Goal: Task Accomplishment & Management: Manage account settings

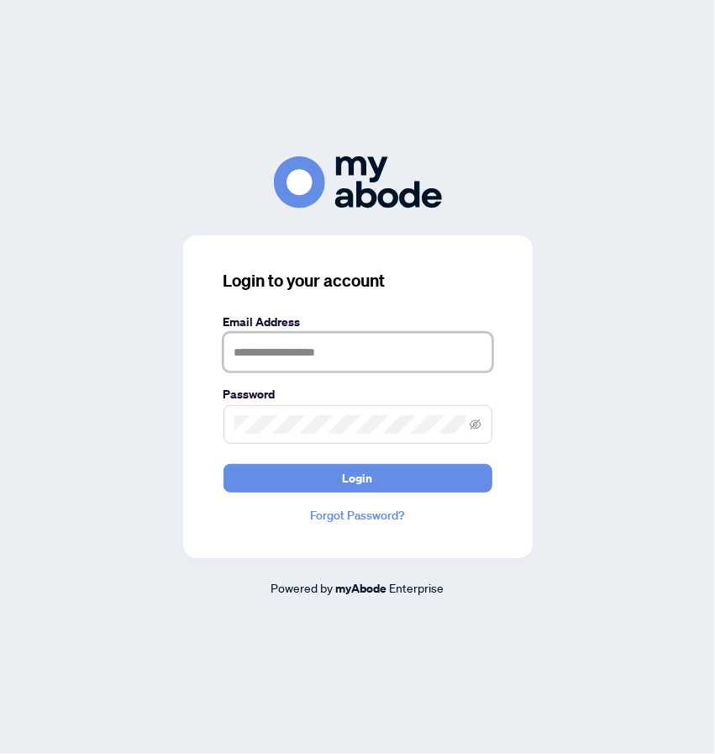
click at [325, 361] on input "text" at bounding box center [358, 352] width 269 height 39
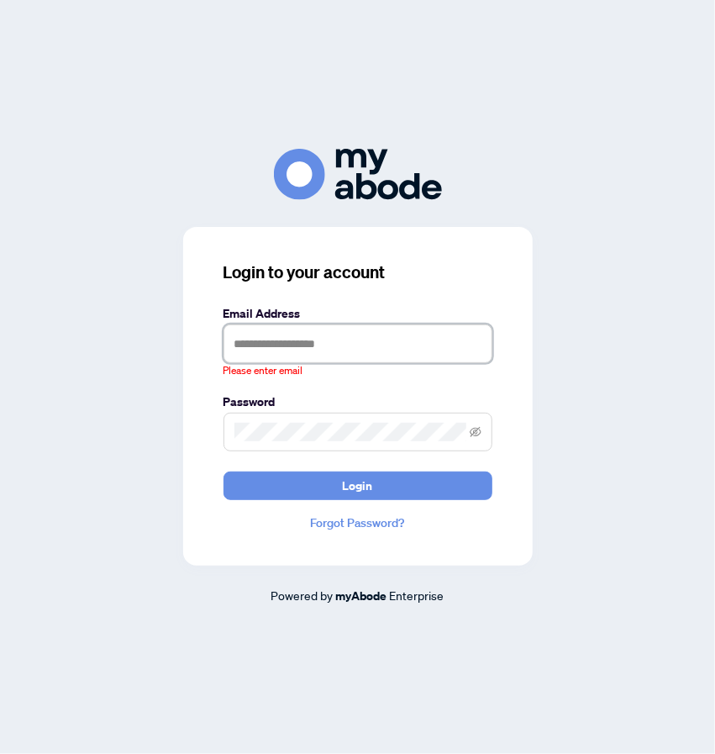
type input "**********"
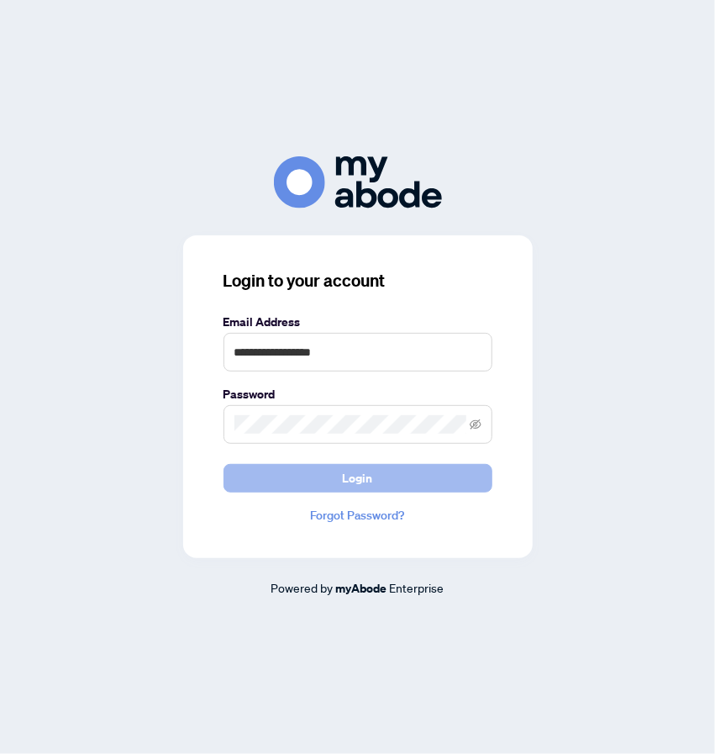
click at [356, 478] on span "Login" at bounding box center [358, 478] width 30 height 27
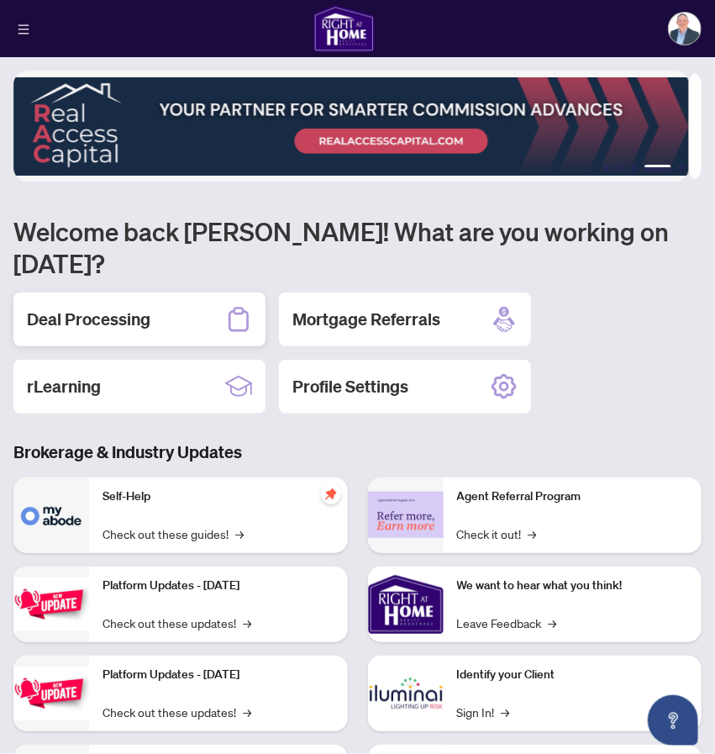
click at [133, 305] on div "Deal Processing" at bounding box center [139, 320] width 252 height 54
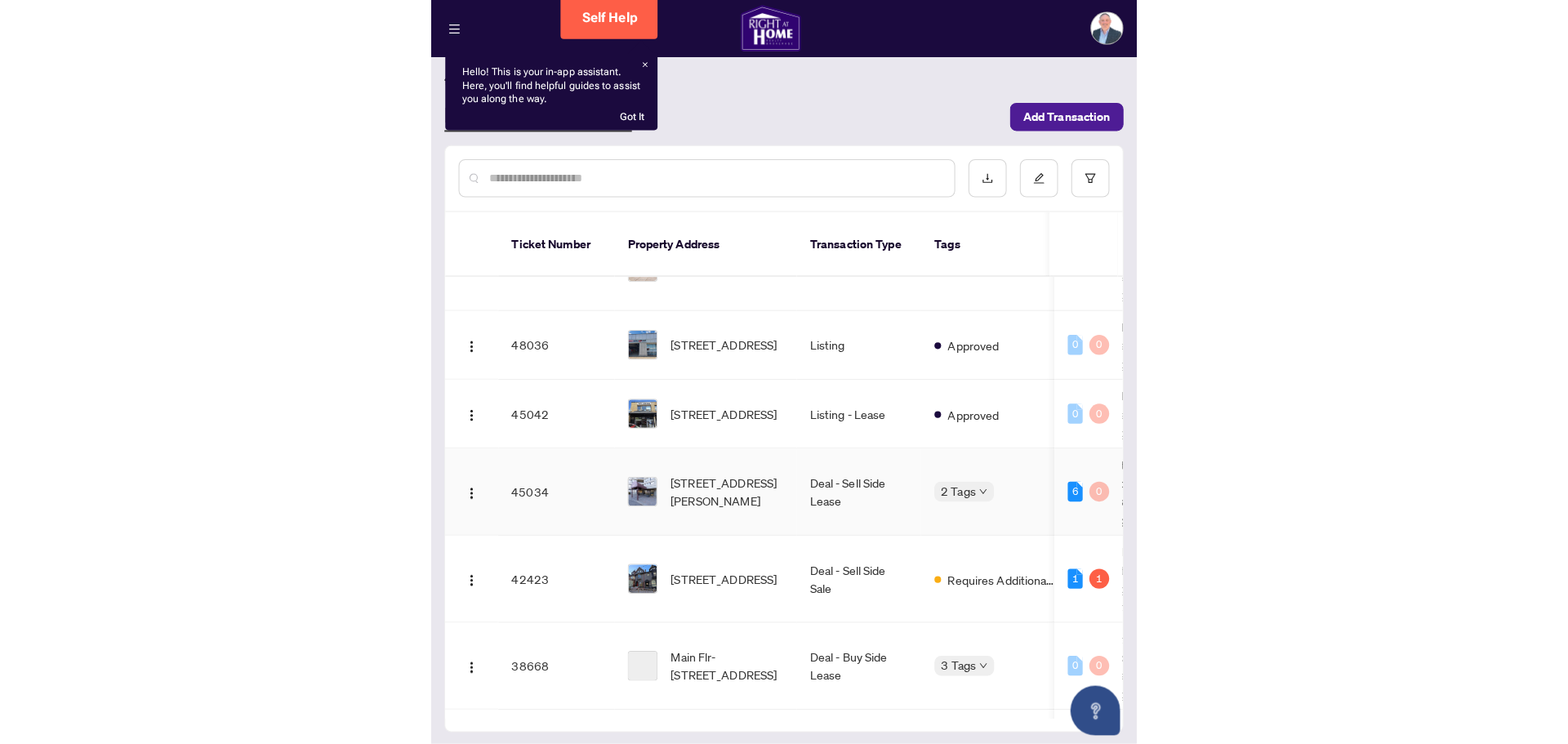
scroll to position [245, 0]
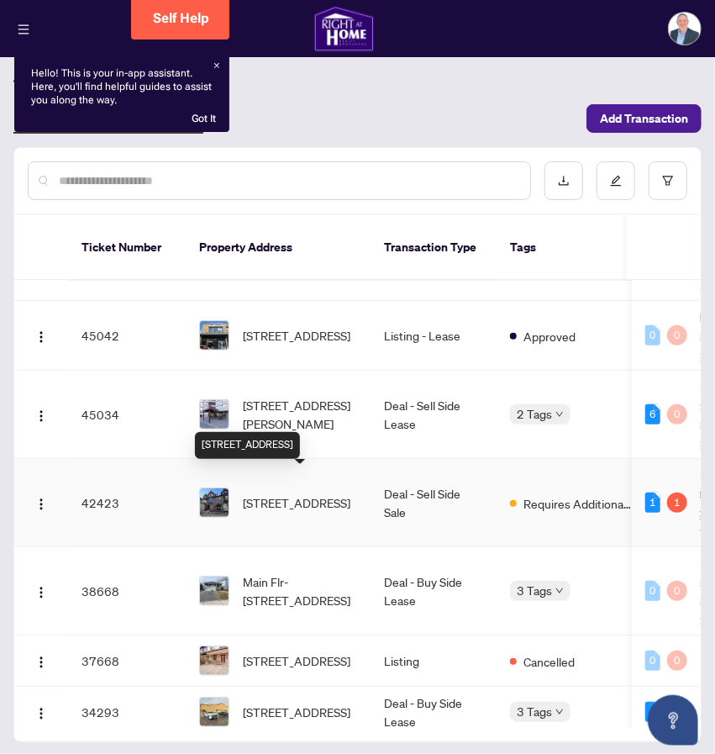
click at [314, 495] on span "284 Avenue Rd, Toronto, Ontario M4V 2G7, Canada" at bounding box center [297, 502] width 108 height 18
click at [566, 494] on span "Requires Additional Docs" at bounding box center [578, 503] width 109 height 18
click at [41, 498] on img "button" at bounding box center [40, 504] width 13 height 13
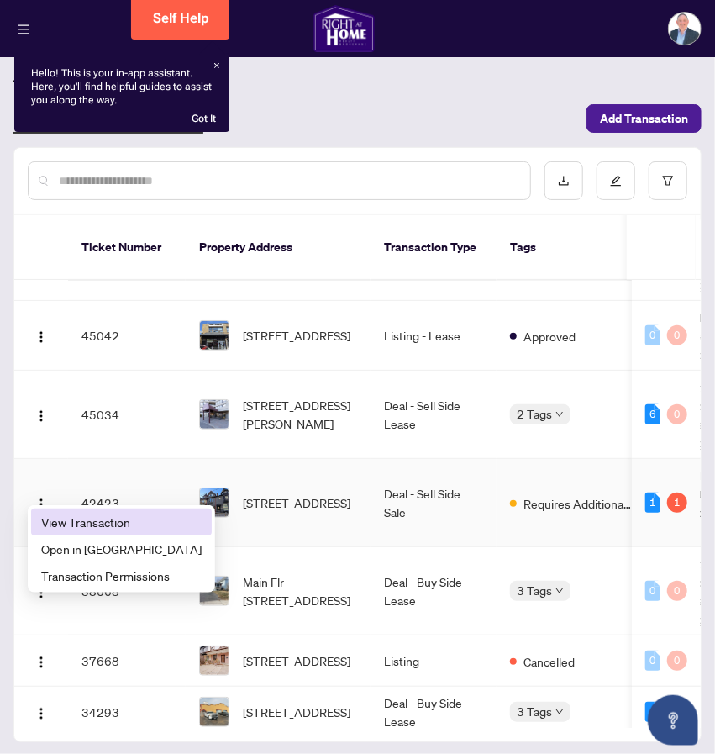
click at [104, 517] on span "View Transaction" at bounding box center [121, 522] width 161 height 18
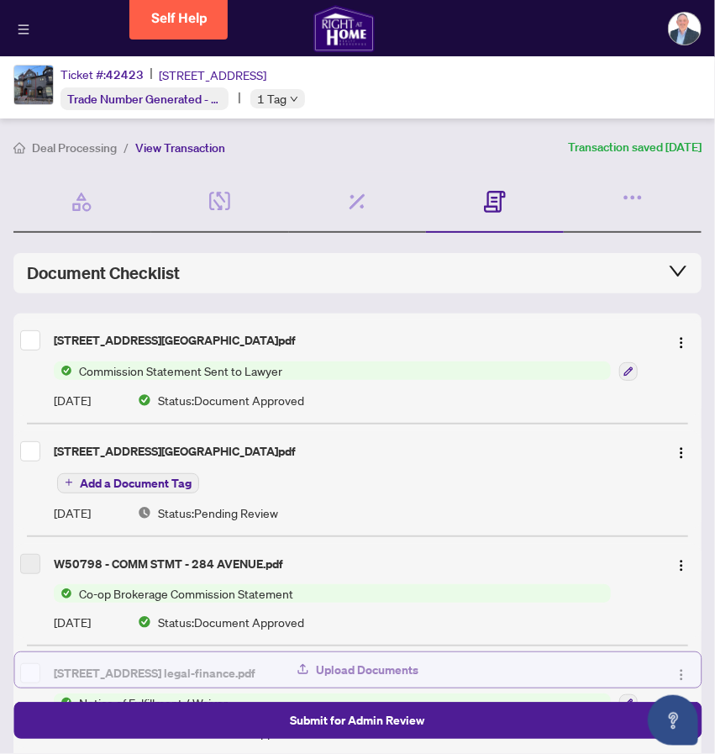
click at [370, 665] on span "Upload Documents" at bounding box center [368, 670] width 103 height 27
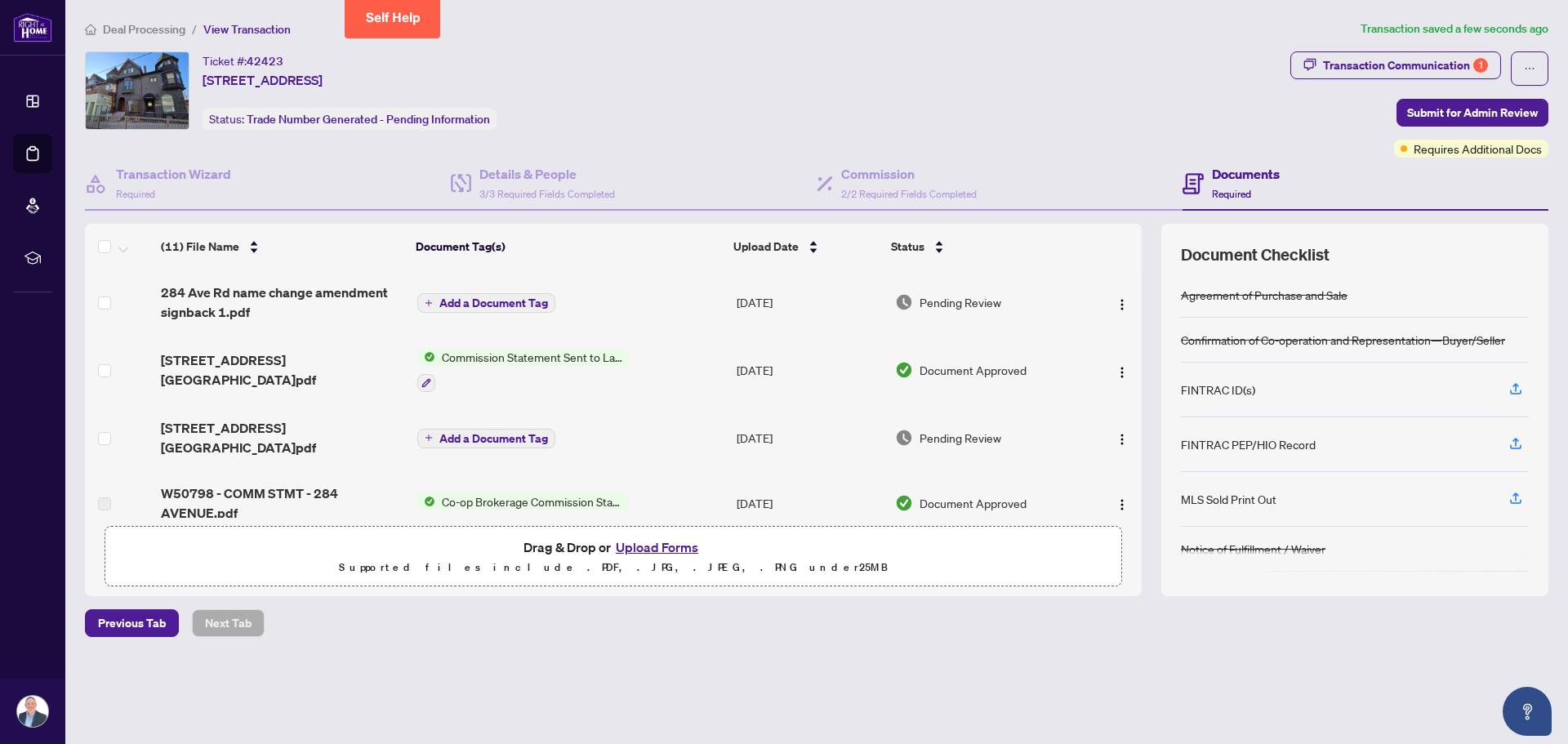
click at [485, 300] on span "Add a Document Tag" at bounding box center [494, 303] width 109 height 12
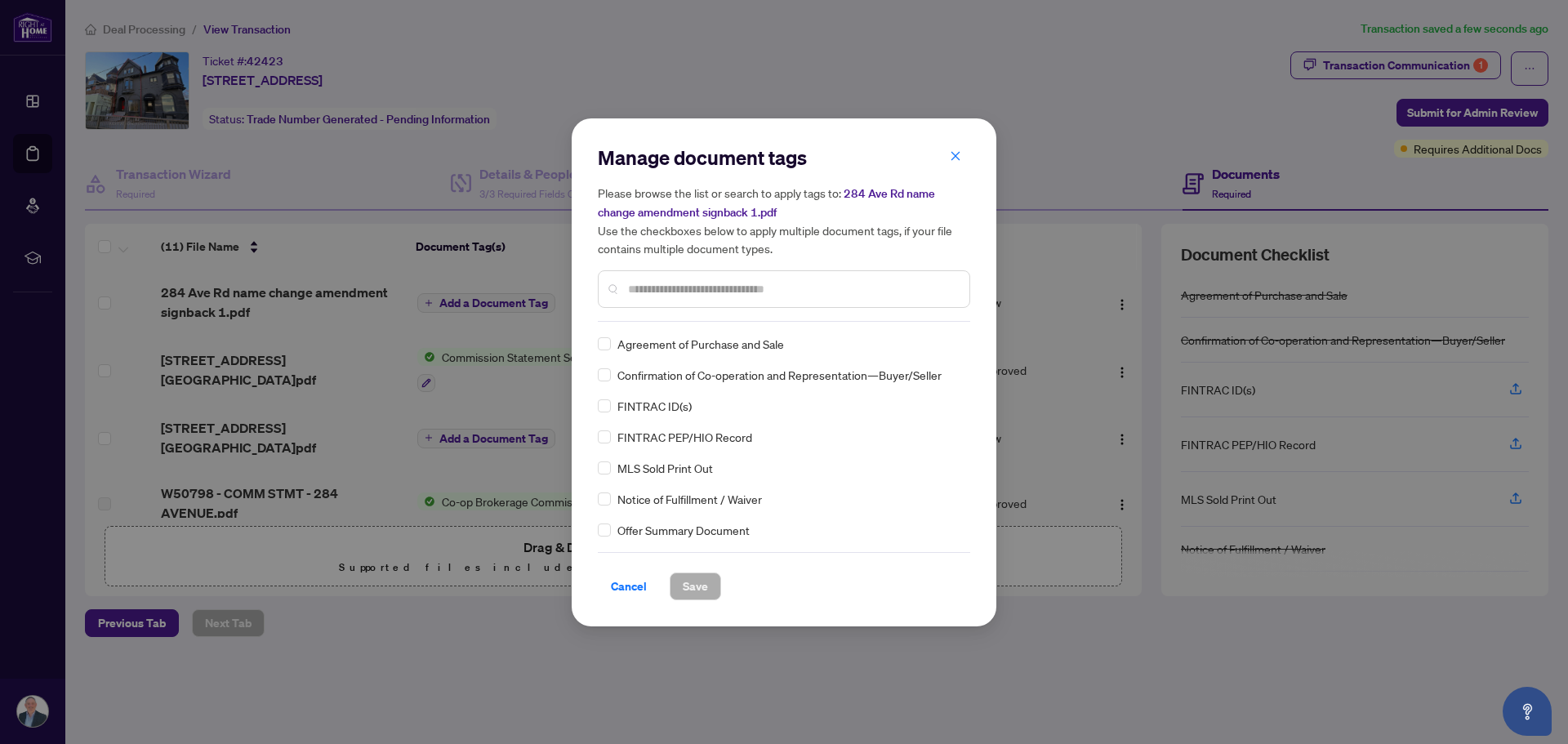
click at [664, 313] on div "Manage document tags Please browse the list or search to apply tags to: 284 Ave…" at bounding box center [783, 233] width 372 height 177
click at [679, 272] on div at bounding box center [783, 288] width 372 height 38
click at [688, 294] on input "text" at bounding box center [792, 288] width 328 height 17
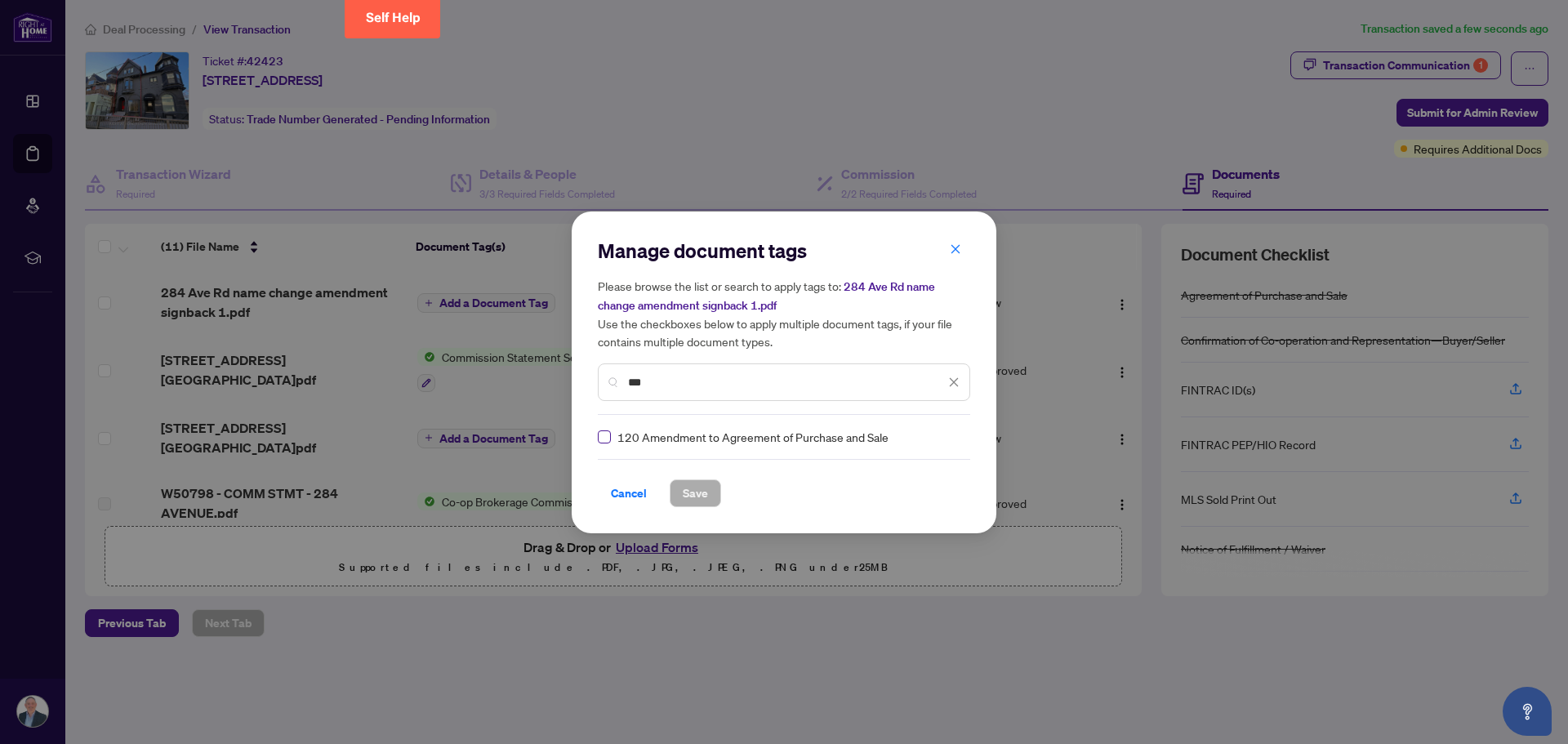
type input "***"
click at [695, 490] on span "Save" at bounding box center [696, 492] width 25 height 26
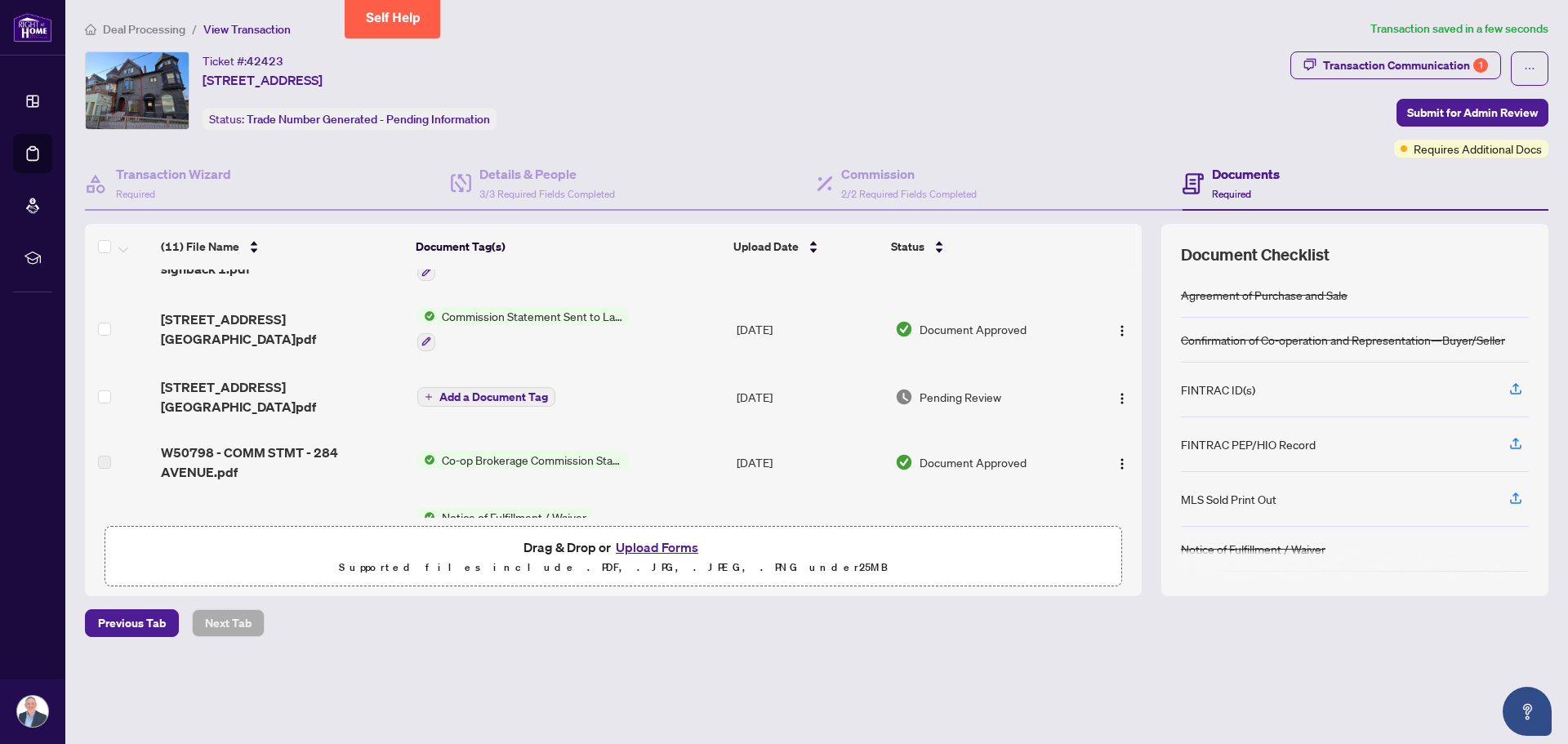
scroll to position [82, 0]
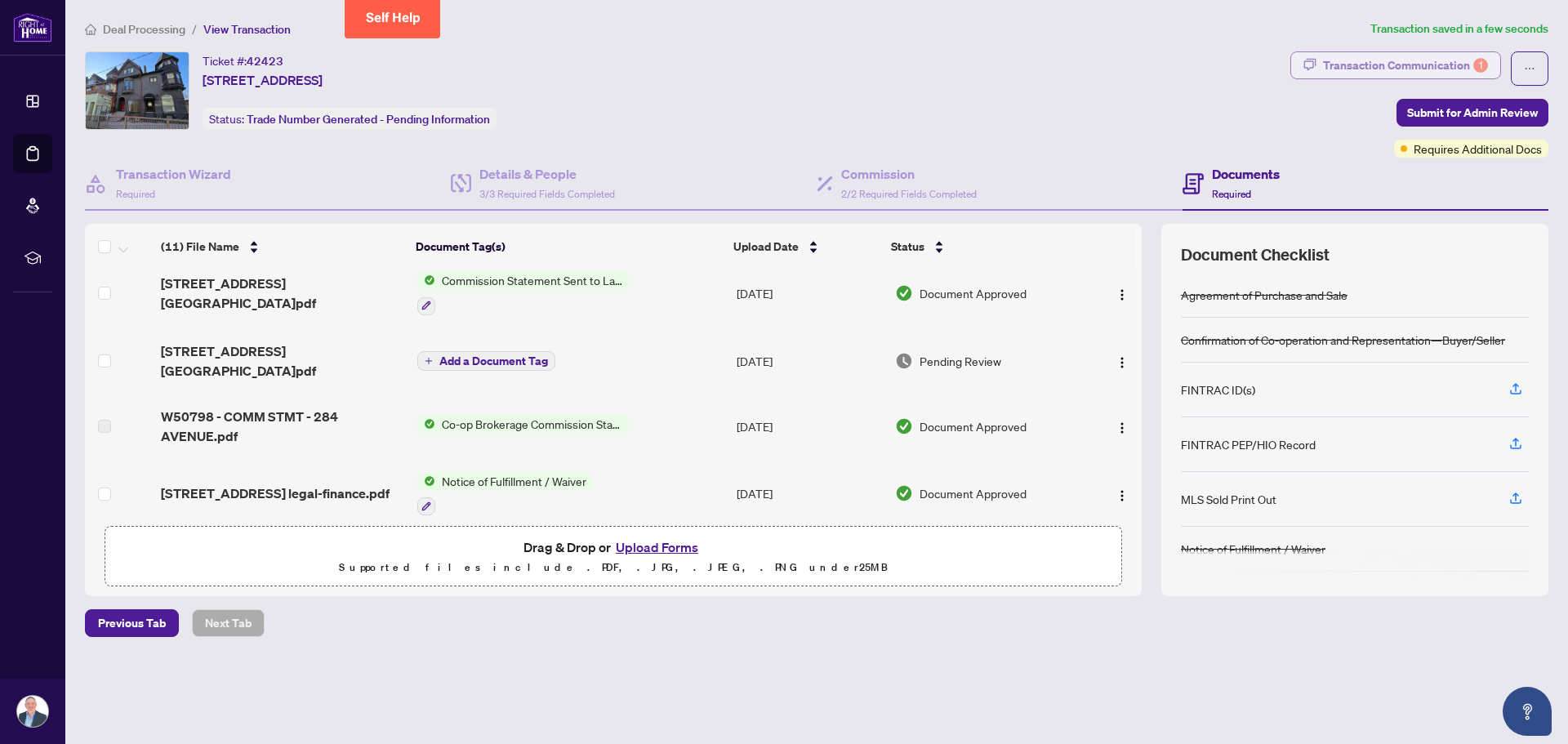
click at [695, 64] on div "Transaction Communication 1" at bounding box center [1406, 65] width 165 height 26
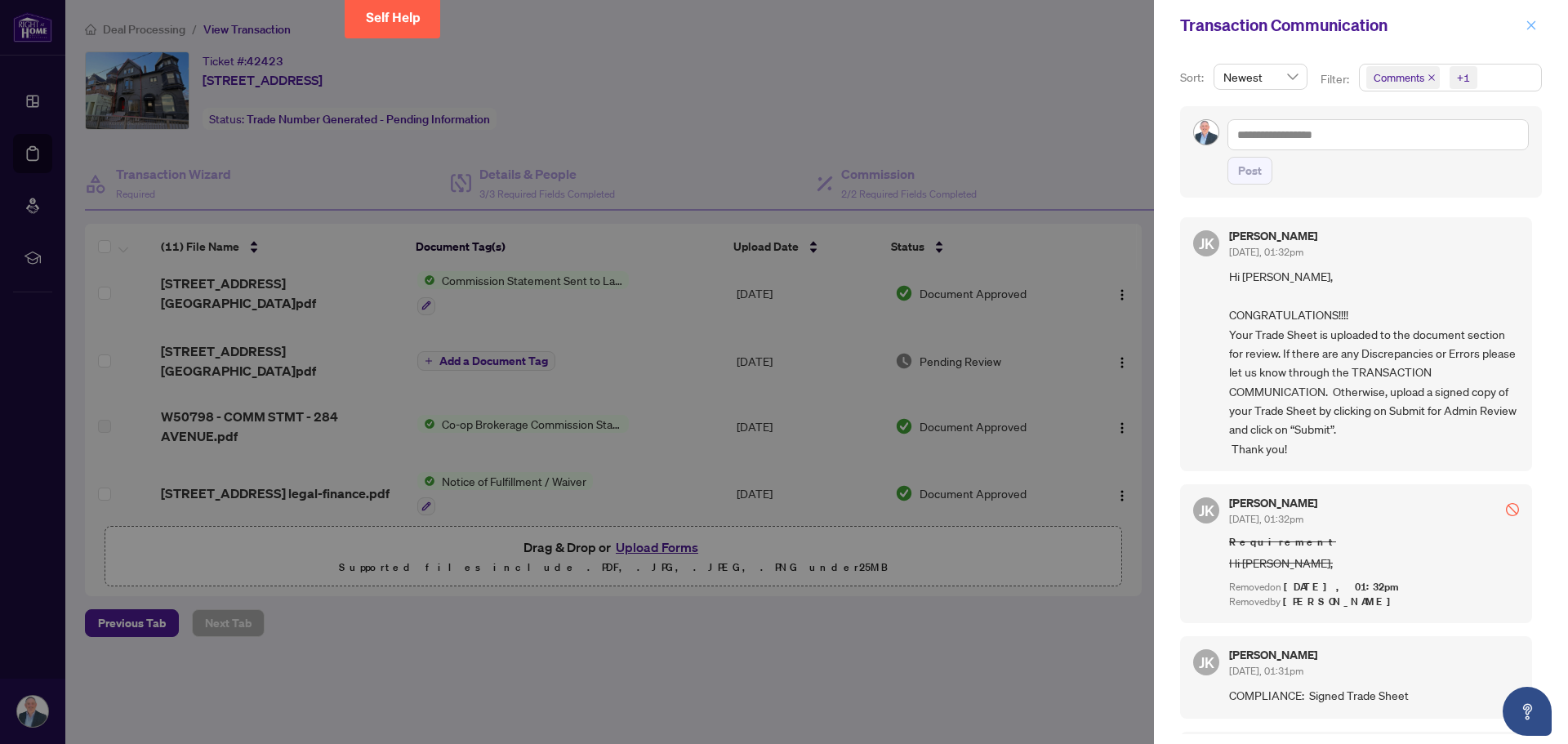
click at [695, 31] on icon "close" at bounding box center [1531, 25] width 12 height 12
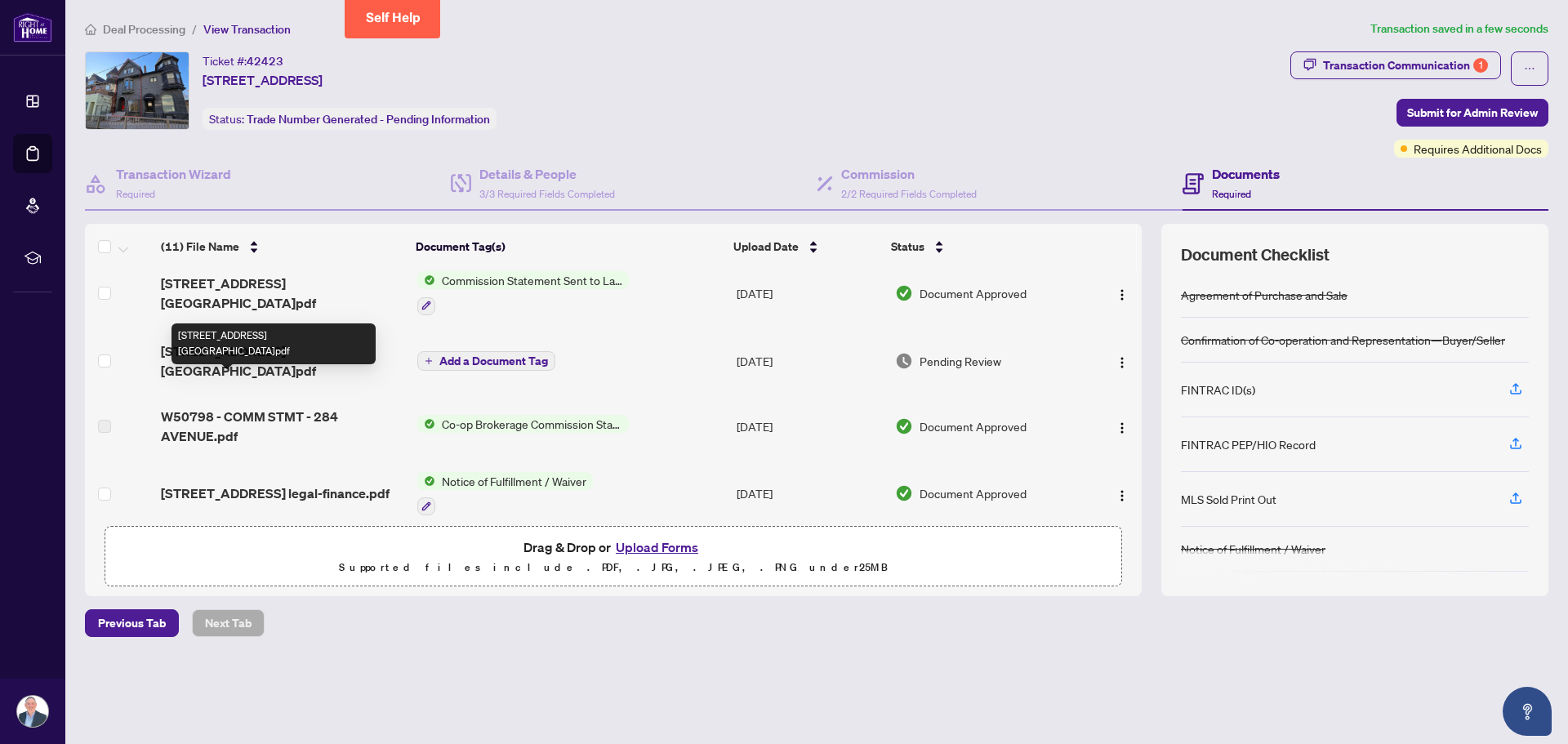
scroll to position [0, 0]
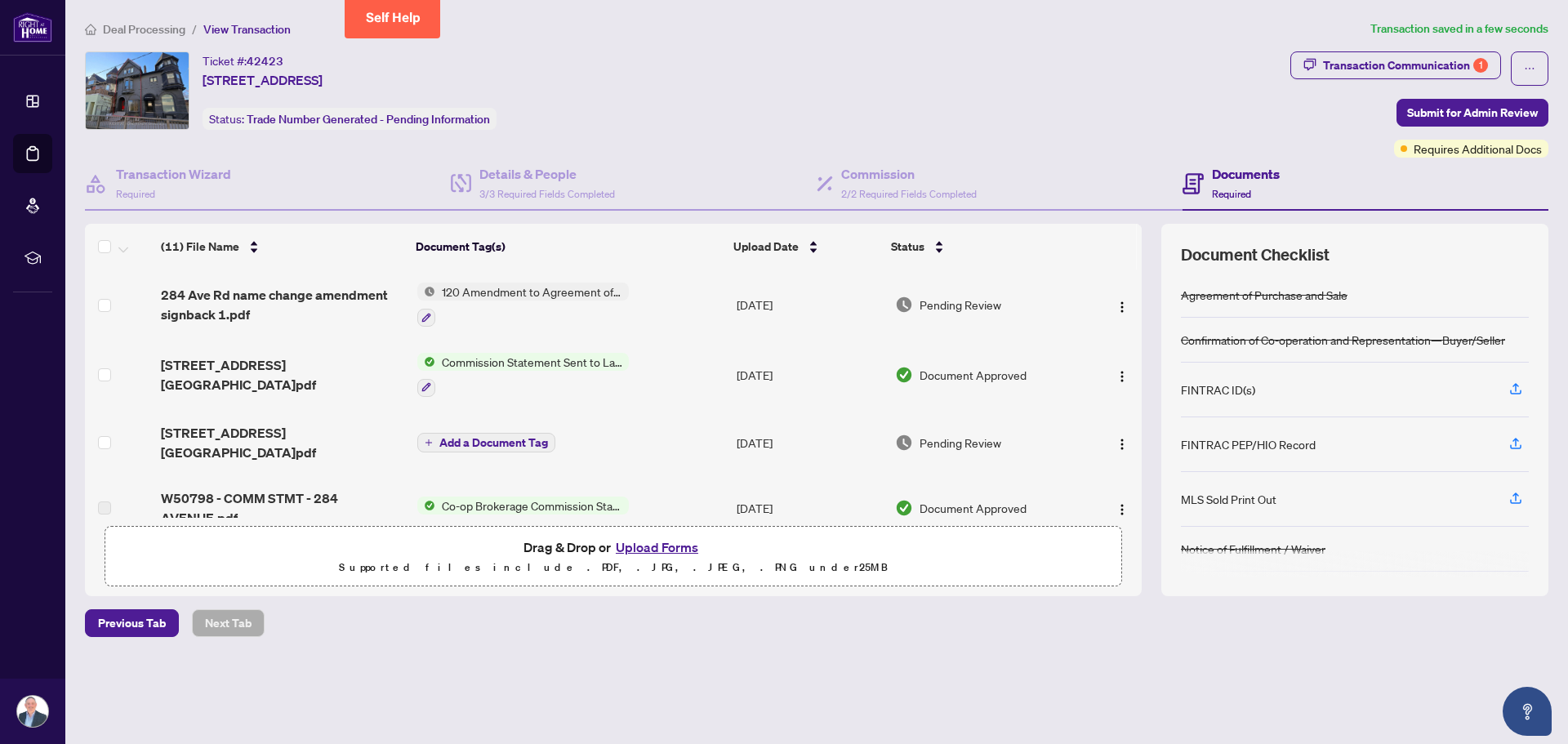
click at [269, 438] on span "284 Avenue Rd TS.pdf" at bounding box center [283, 442] width 243 height 39
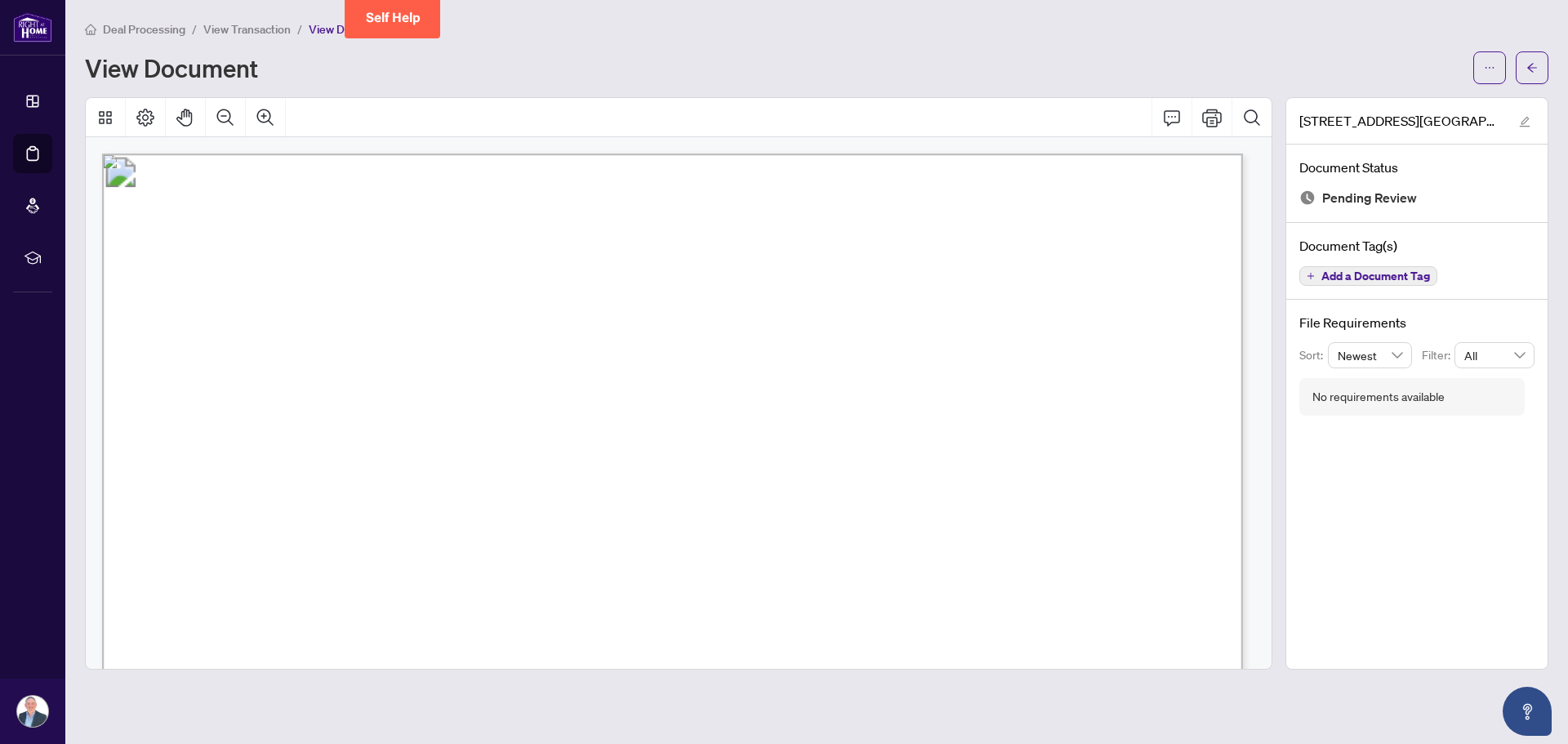
click at [233, 27] on span "View Transaction" at bounding box center [247, 29] width 87 height 15
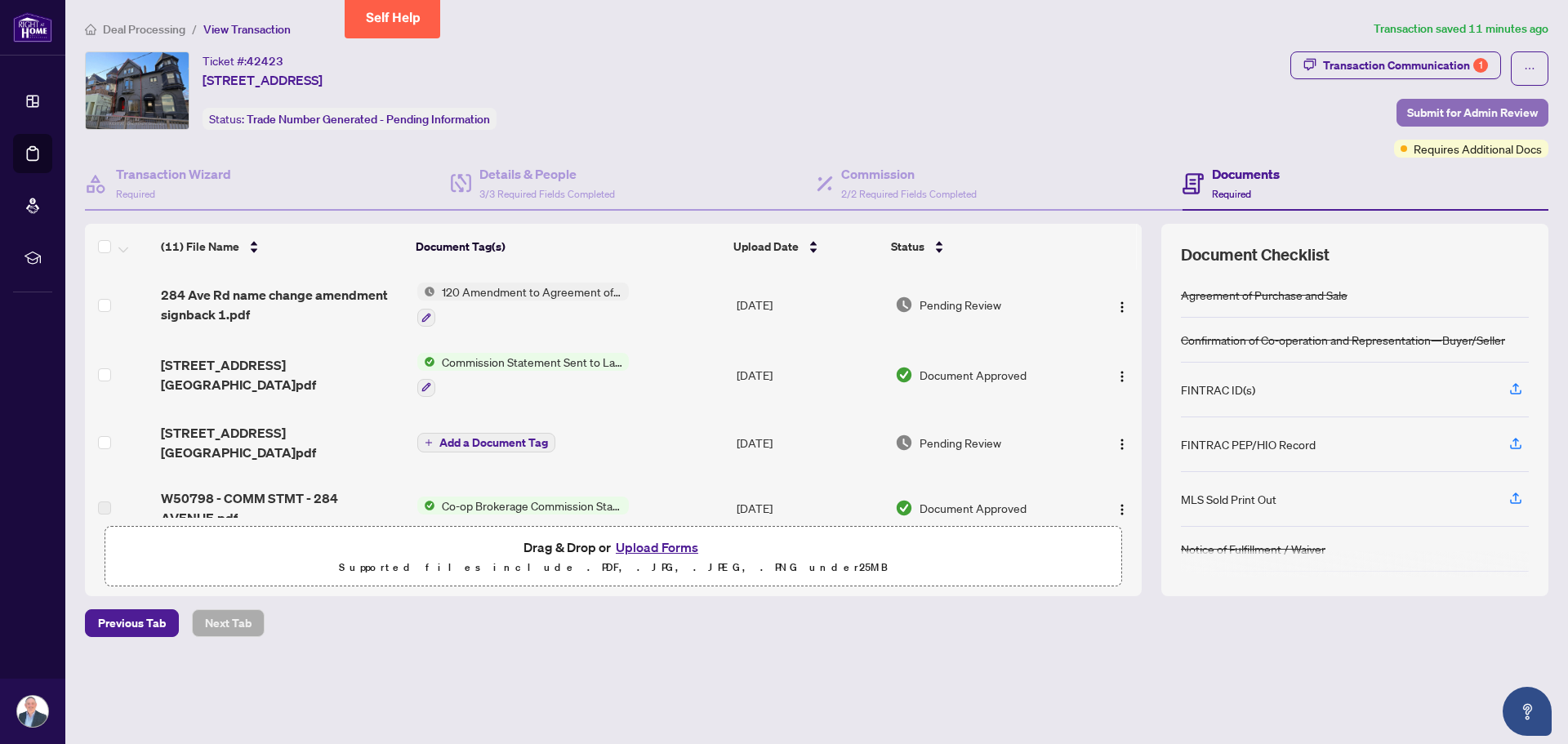
click at [695, 108] on span "Submit for Admin Review" at bounding box center [1473, 113] width 131 height 26
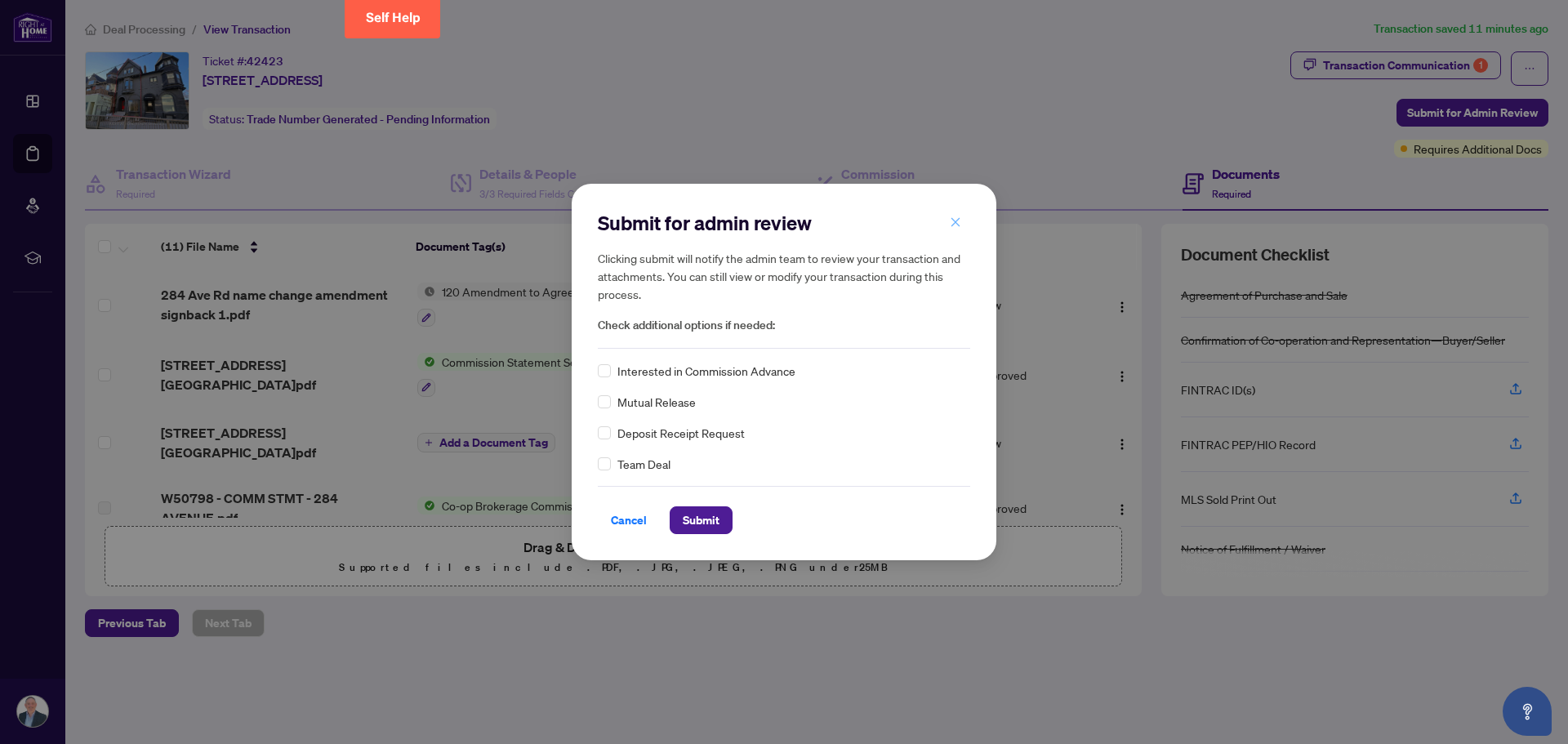
click at [695, 227] on icon "close" at bounding box center [956, 222] width 12 height 12
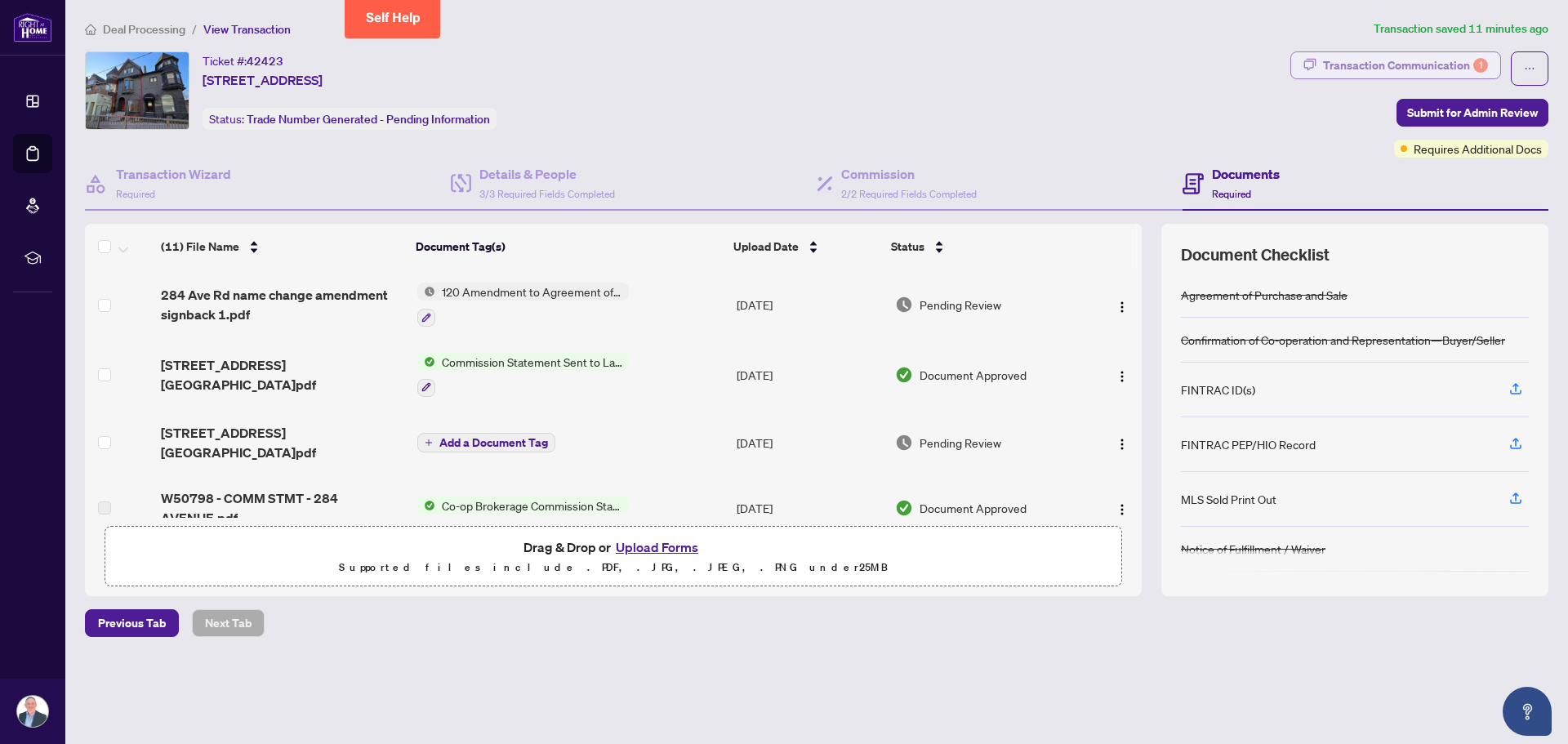
click at [695, 53] on div "Transaction Communication 1" at bounding box center [1406, 65] width 165 height 26
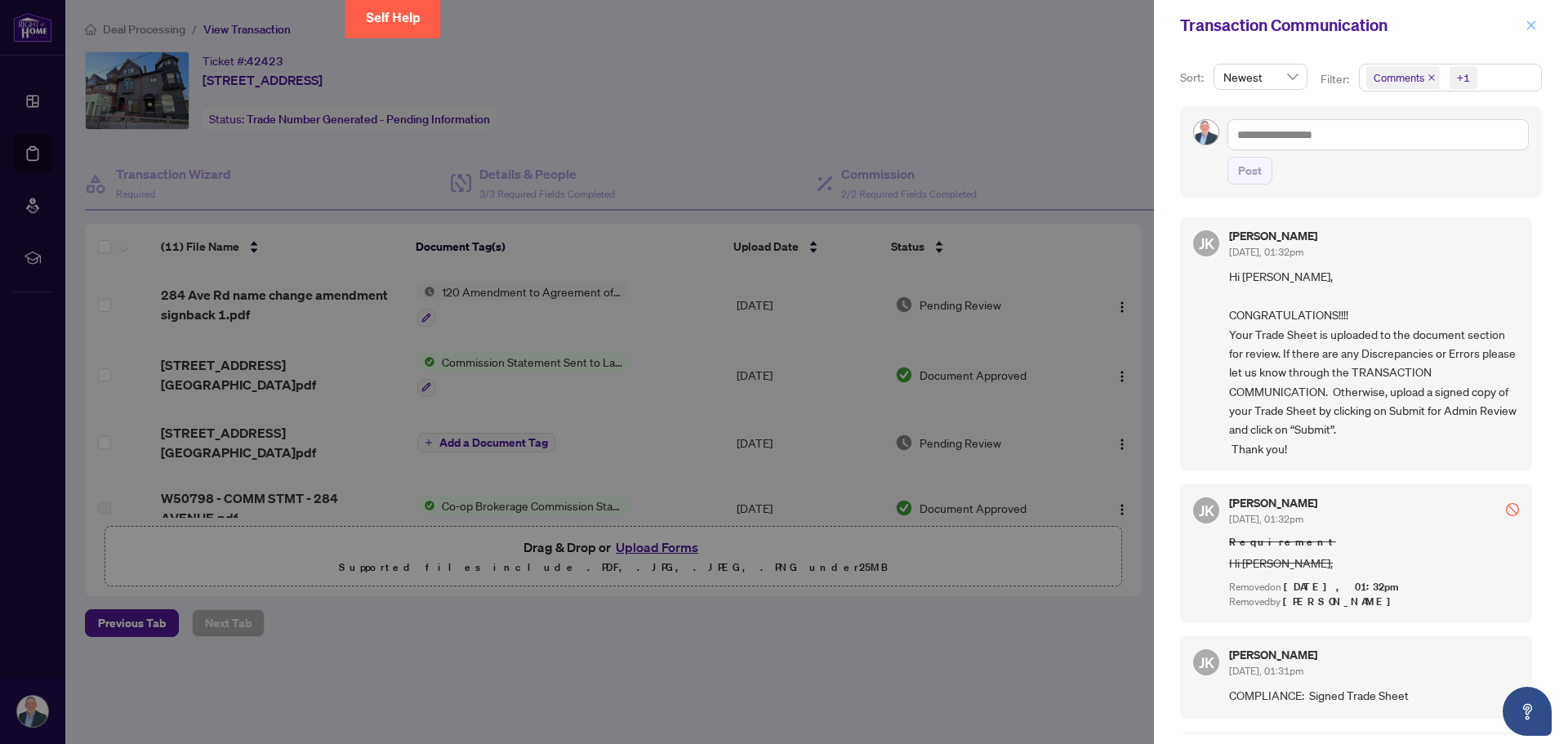
click at [695, 27] on icon "close" at bounding box center [1531, 25] width 12 height 12
